Goal: Task Accomplishment & Management: Complete application form

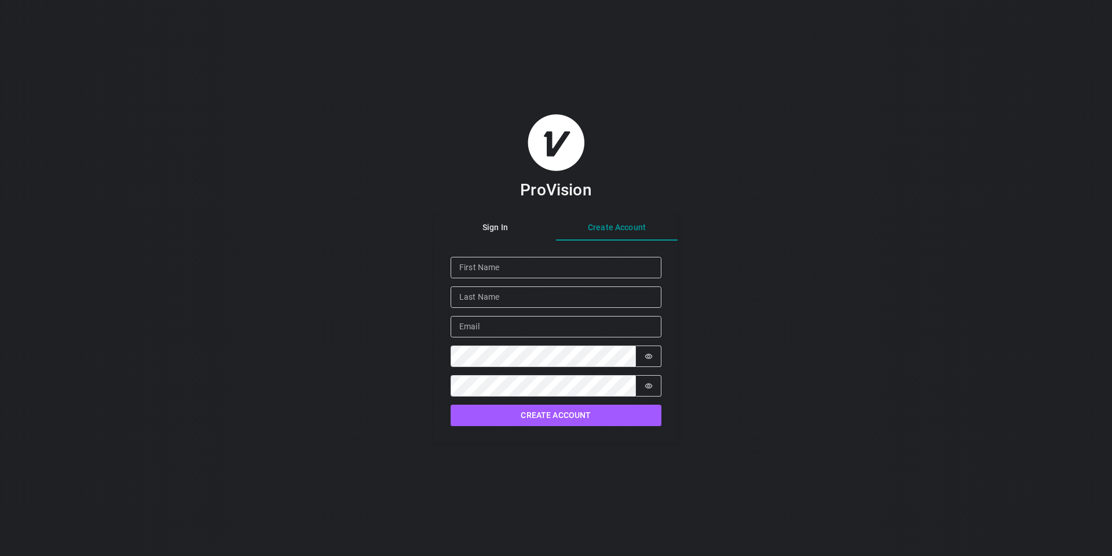
click at [630, 261] on div "Sign In Create Account Given Name Family Name Email Password Password is hidden…" at bounding box center [555, 329] width 243 height 226
click at [498, 266] on input "Given Name" at bounding box center [556, 267] width 211 height 21
type input "[PERSON_NAME]"
type input "[EMAIL_ADDRESS][DOMAIN_NAME]"
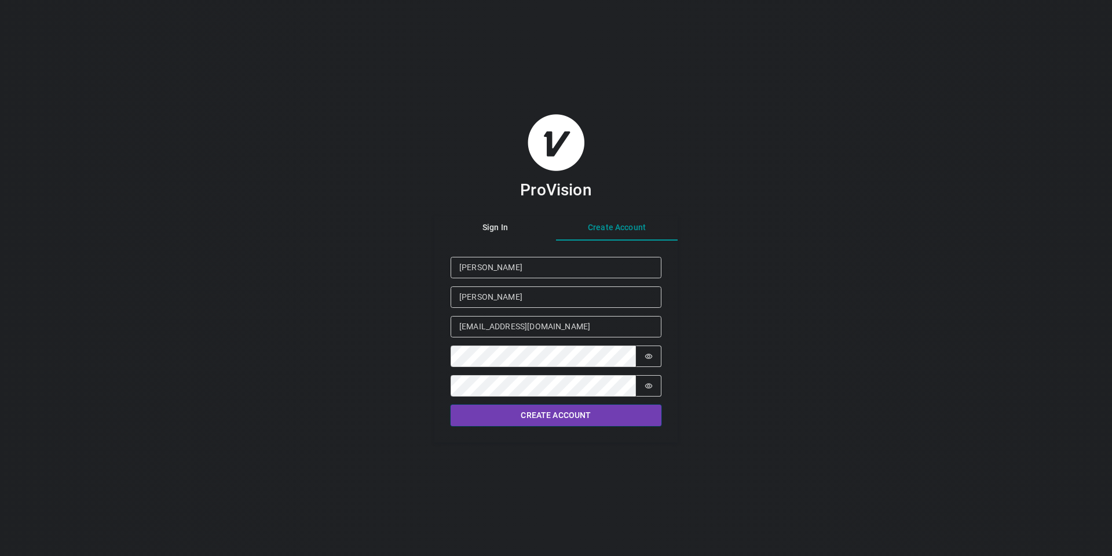
click at [554, 409] on button "Create Account" at bounding box center [556, 414] width 211 height 21
